Goal: Ask a question

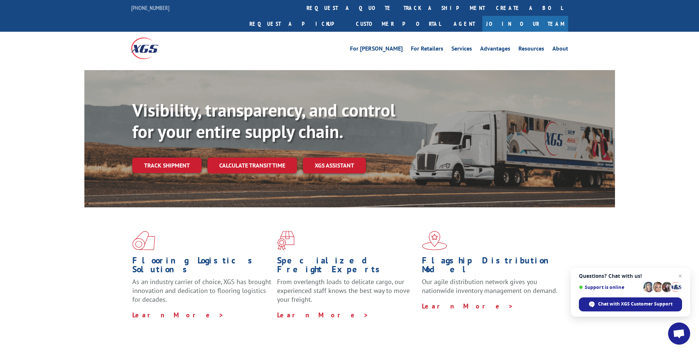
click at [147, 157] on link "Track shipment" at bounding box center [166, 164] width 69 height 15
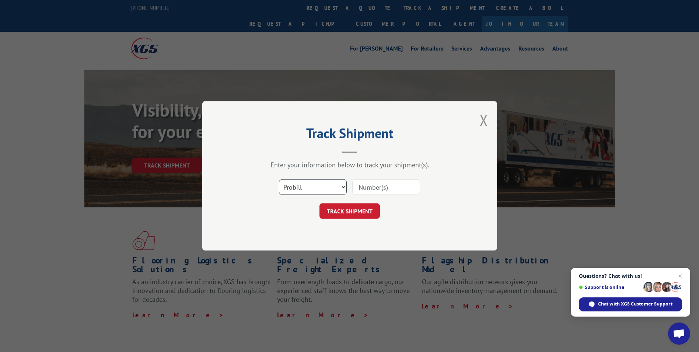
click at [328, 190] on select "Select category... Probill BOL PO" at bounding box center [313, 187] width 68 height 15
select select "bol"
click at [279, 180] on select "Select category... Probill BOL PO" at bounding box center [313, 187] width 68 height 15
click at [378, 185] on input at bounding box center [386, 187] width 68 height 15
type input "7060626"
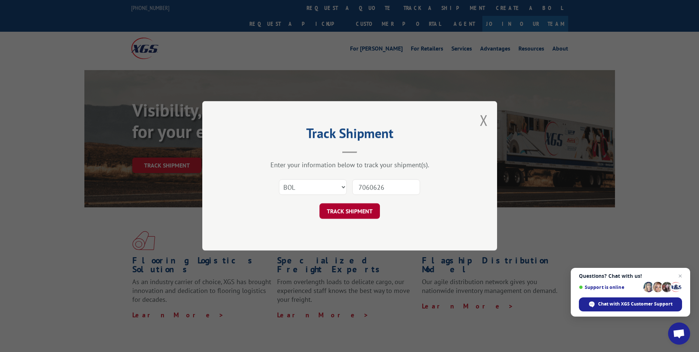
click at [347, 211] on button "TRACK SHIPMENT" at bounding box center [350, 211] width 60 height 15
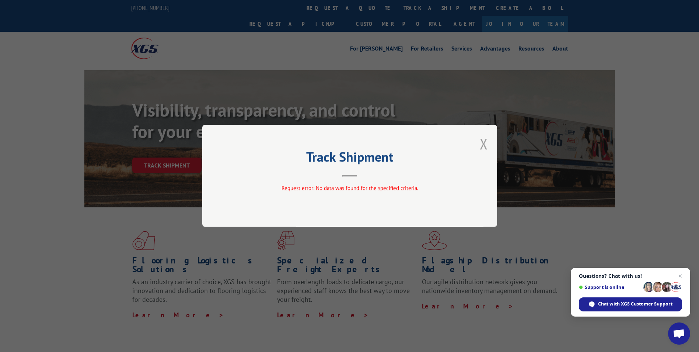
click at [486, 148] on button "Close modal" at bounding box center [484, 144] width 8 height 20
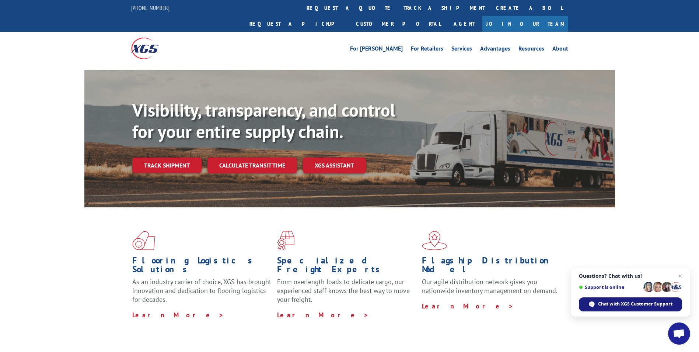
click at [624, 305] on span "Chat with XGS Customer Support" at bounding box center [635, 303] width 74 height 7
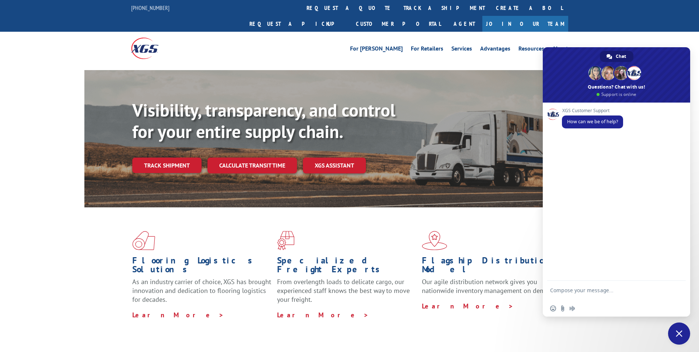
click at [583, 291] on textarea "Compose your message..." at bounding box center [608, 293] width 117 height 13
click at [587, 298] on textarea "Can you give me some information on an ETA on an order" at bounding box center [608, 293] width 117 height 13
type textarea "Can you give me some information on an ETA on an order? I have the REF/BOL#."
click at [679, 289] on span "Send" at bounding box center [678, 290] width 6 height 6
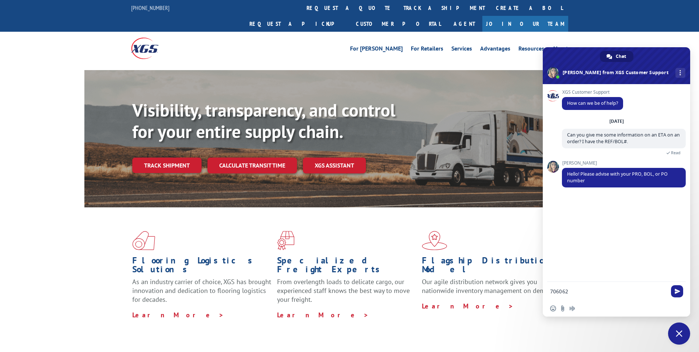
type textarea "7060626"
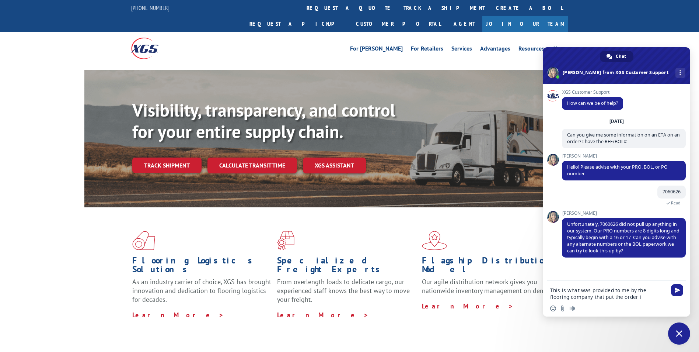
type textarea "This is what was provided to me by the flooring company that put the order in"
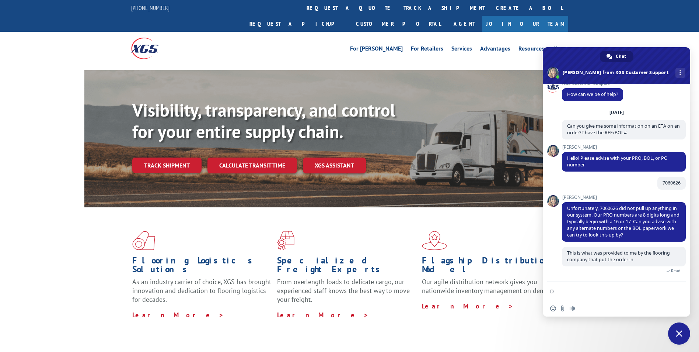
scroll to position [17, 0]
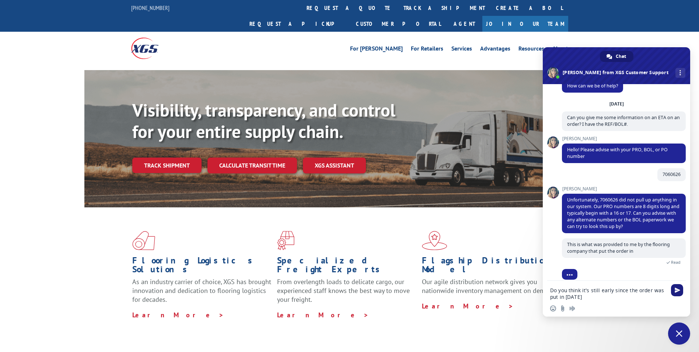
type textarea "Do you think it's still early since the order was put in [DATE]"
click at [673, 289] on span "Send" at bounding box center [677, 290] width 12 height 12
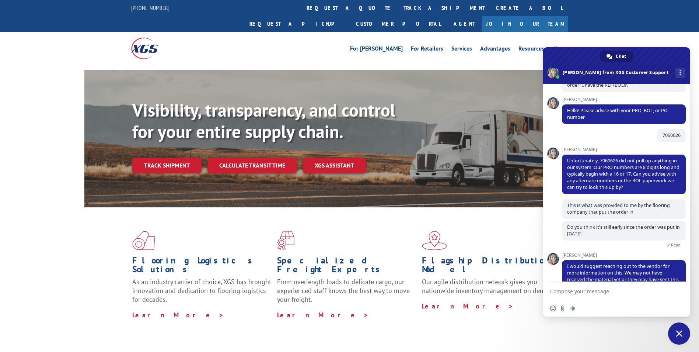
scroll to position [89, 0]
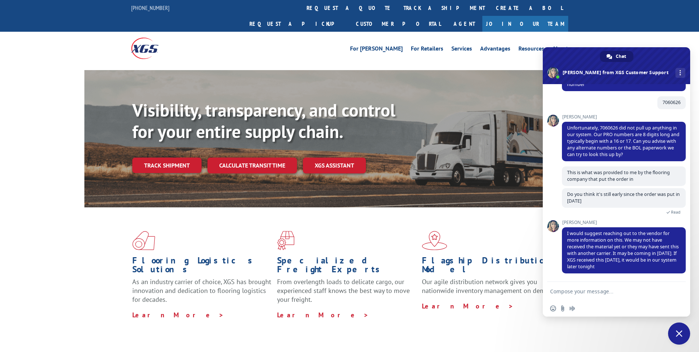
click at [605, 288] on form at bounding box center [608, 292] width 117 height 20
click at [599, 293] on textarea "Compose your message..." at bounding box center [608, 291] width 117 height 7
type textarea "Thank you, I will reach out to them."
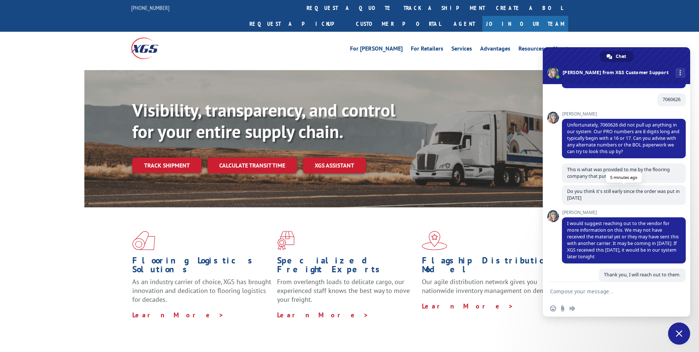
scroll to position [166, 0]
